Goal: Task Accomplishment & Management: Manage account settings

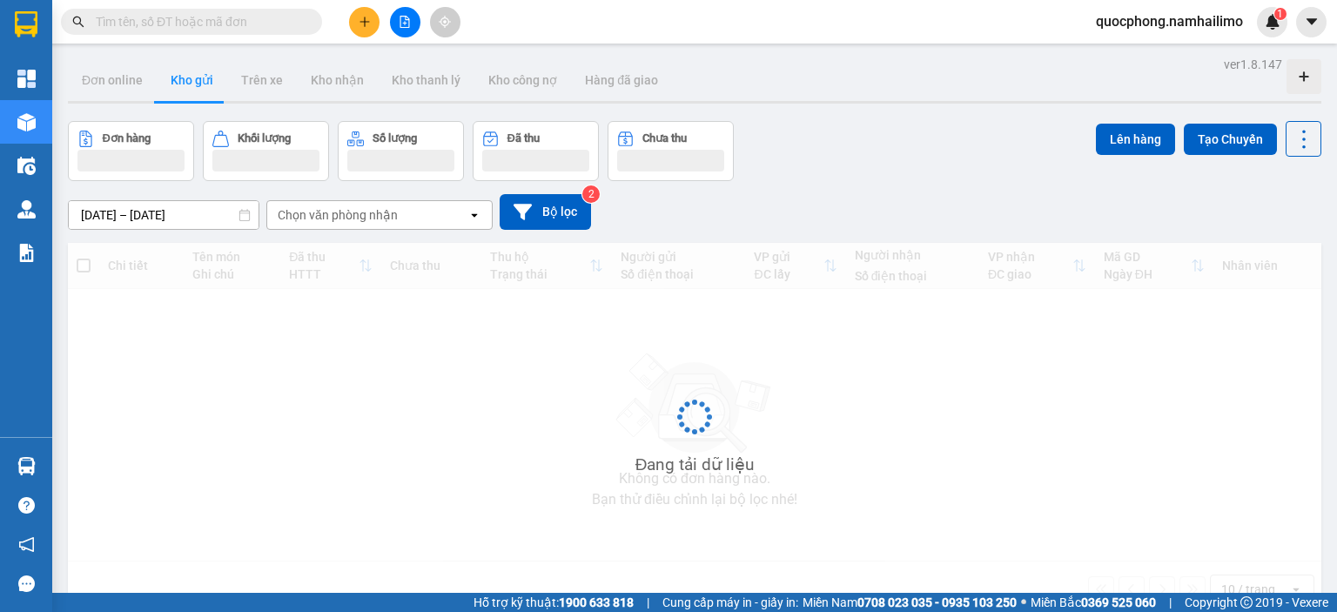
click at [115, 21] on input "text" at bounding box center [198, 21] width 205 height 19
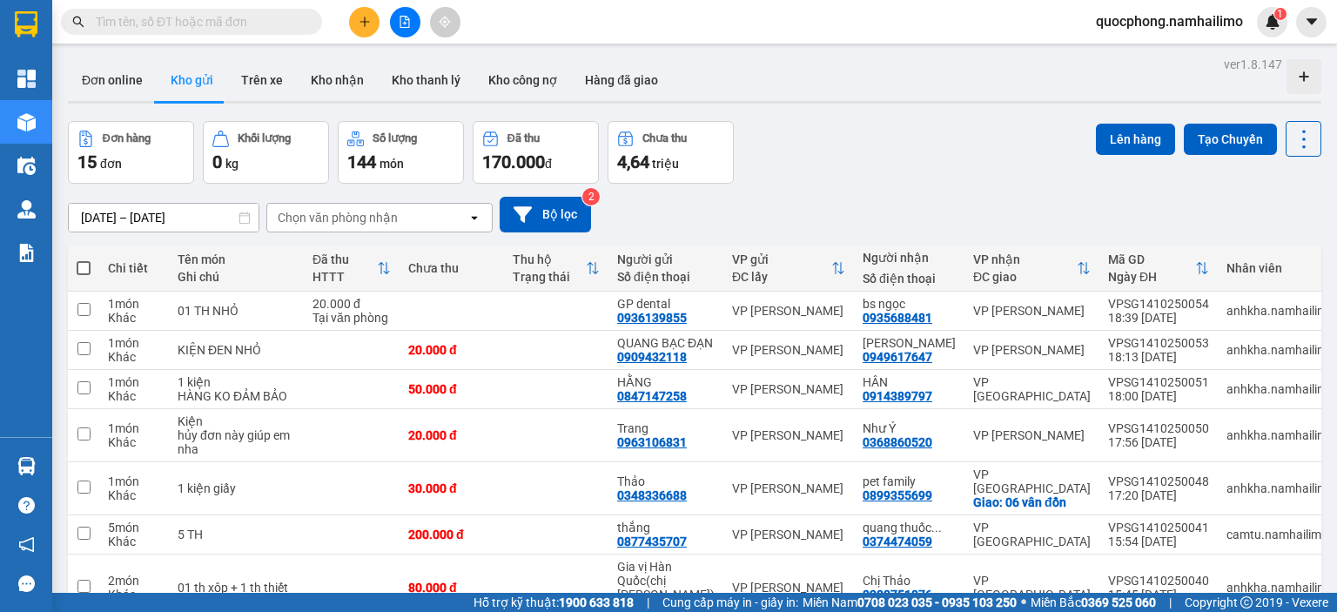
paste input "VPSG1410250050"
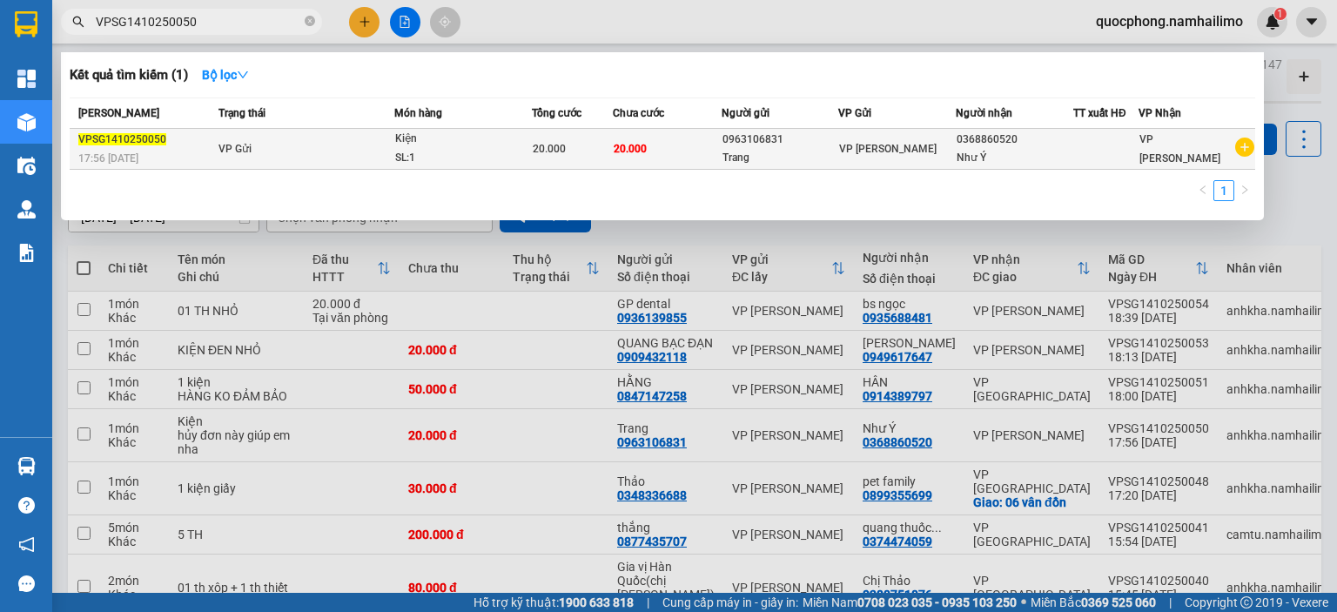
type input "VPSG1410250050"
click at [793, 150] on div "Trang" at bounding box center [780, 158] width 116 height 18
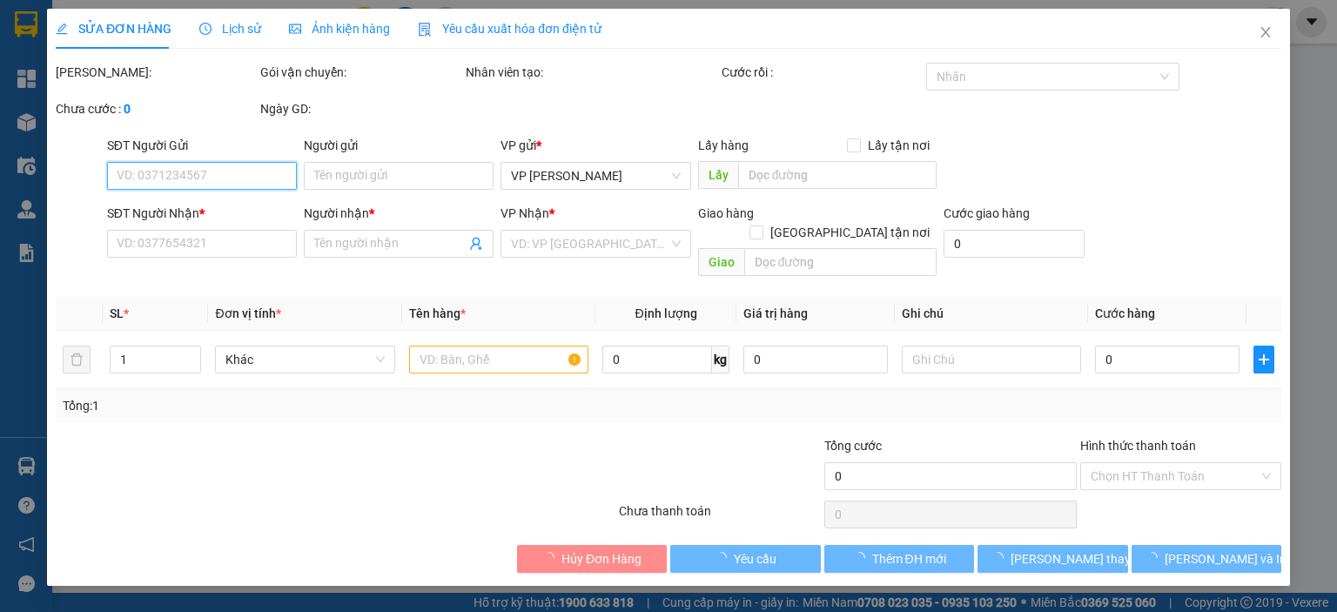
type input "0963106831"
type input "Trang"
type input "0368860520"
type input "Như Ý"
type input "20.000"
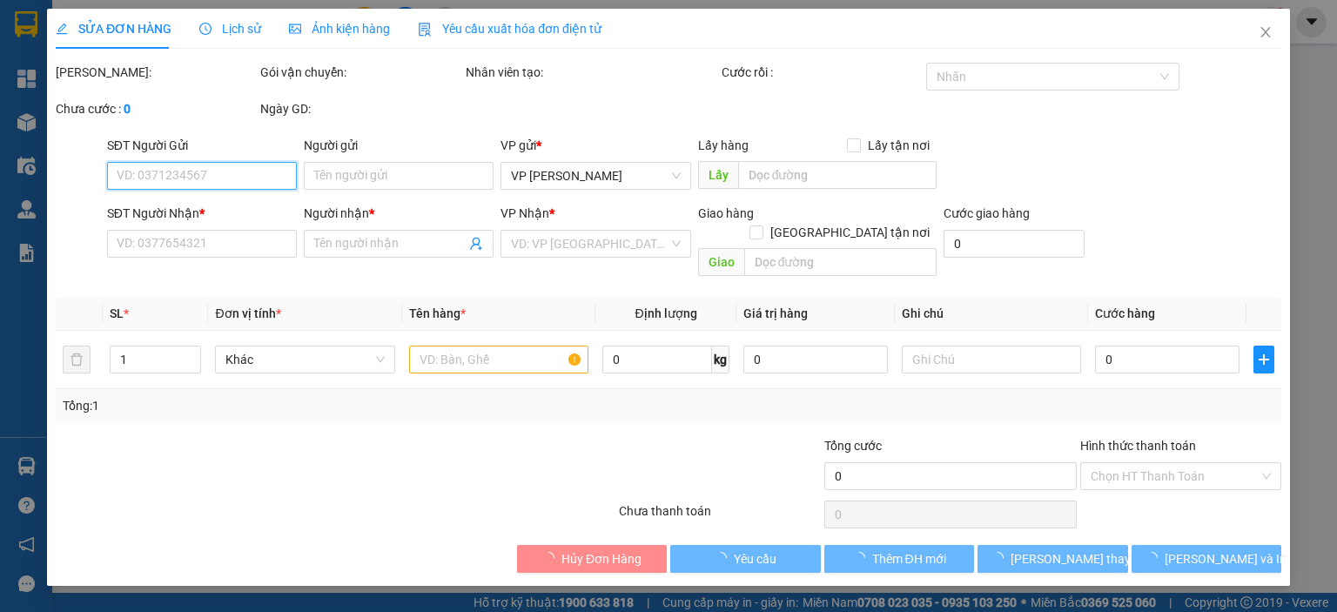
type input "20.000"
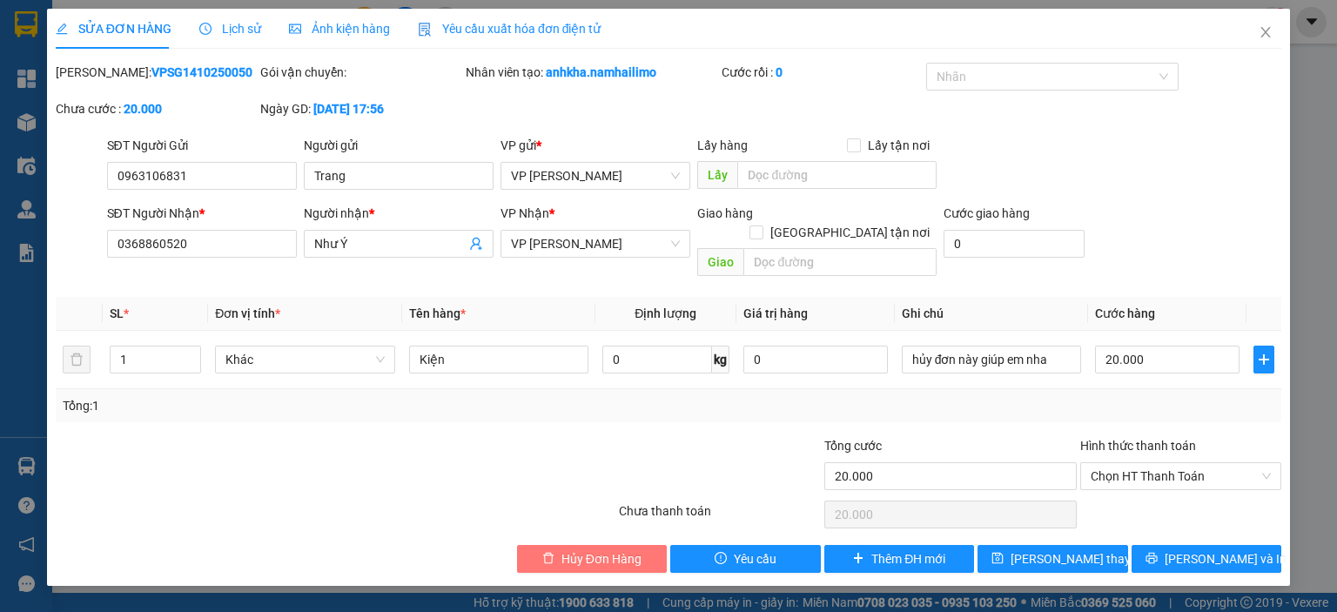
click at [581, 549] on span "Hủy Đơn Hàng" at bounding box center [601, 558] width 80 height 19
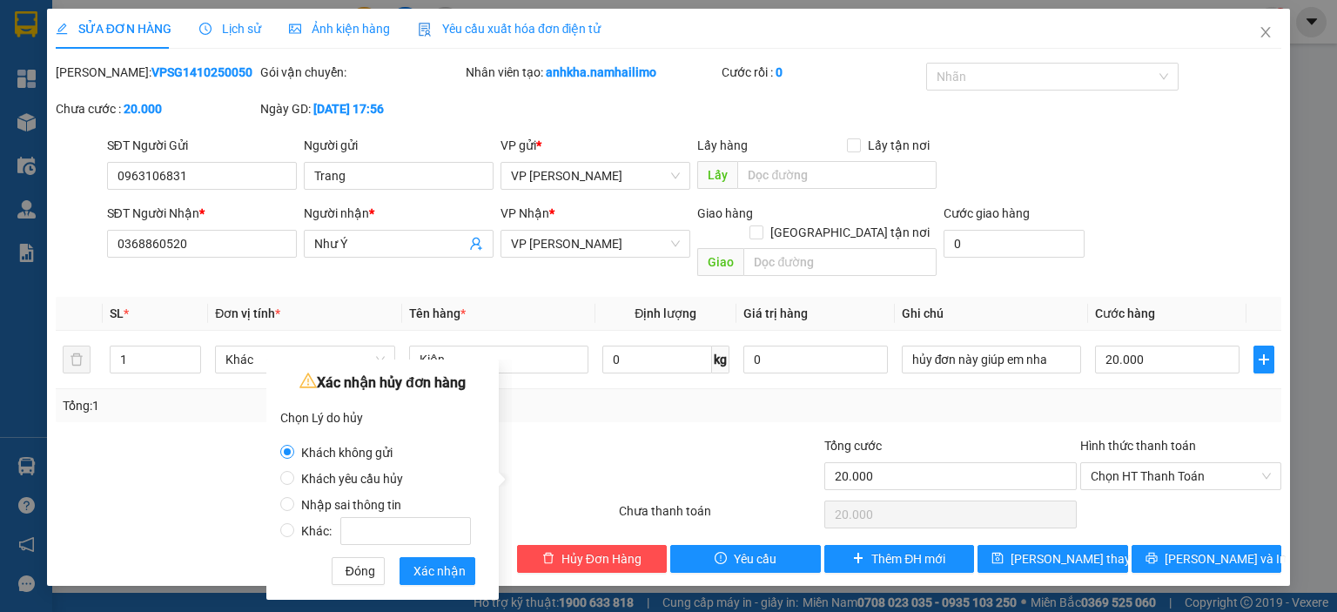
click at [351, 481] on span "Khách yêu cầu hủy" at bounding box center [352, 479] width 116 height 14
click at [294, 481] on input "Khách yêu cầu hủy" at bounding box center [287, 478] width 14 height 14
radio input "true"
radio input "false"
click at [433, 569] on span "Xác nhận" at bounding box center [439, 570] width 52 height 19
